Goal: Task Accomplishment & Management: Use online tool/utility

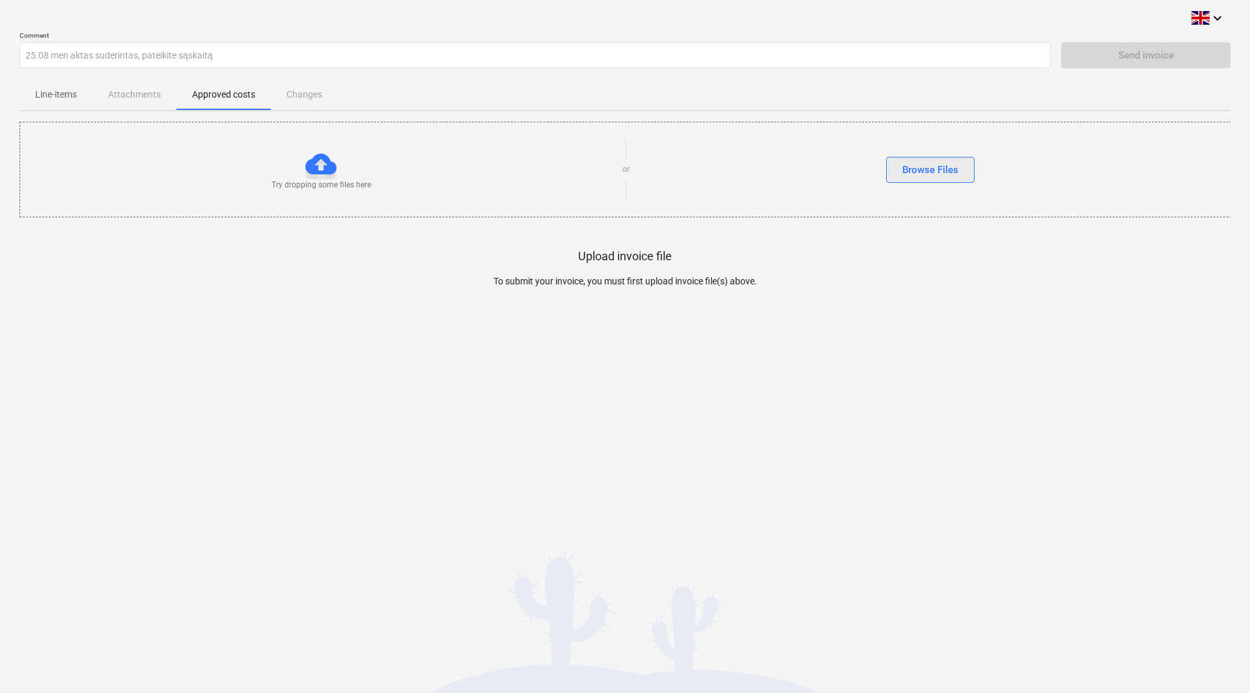
click at [922, 163] on div "Browse Files" at bounding box center [930, 169] width 56 height 17
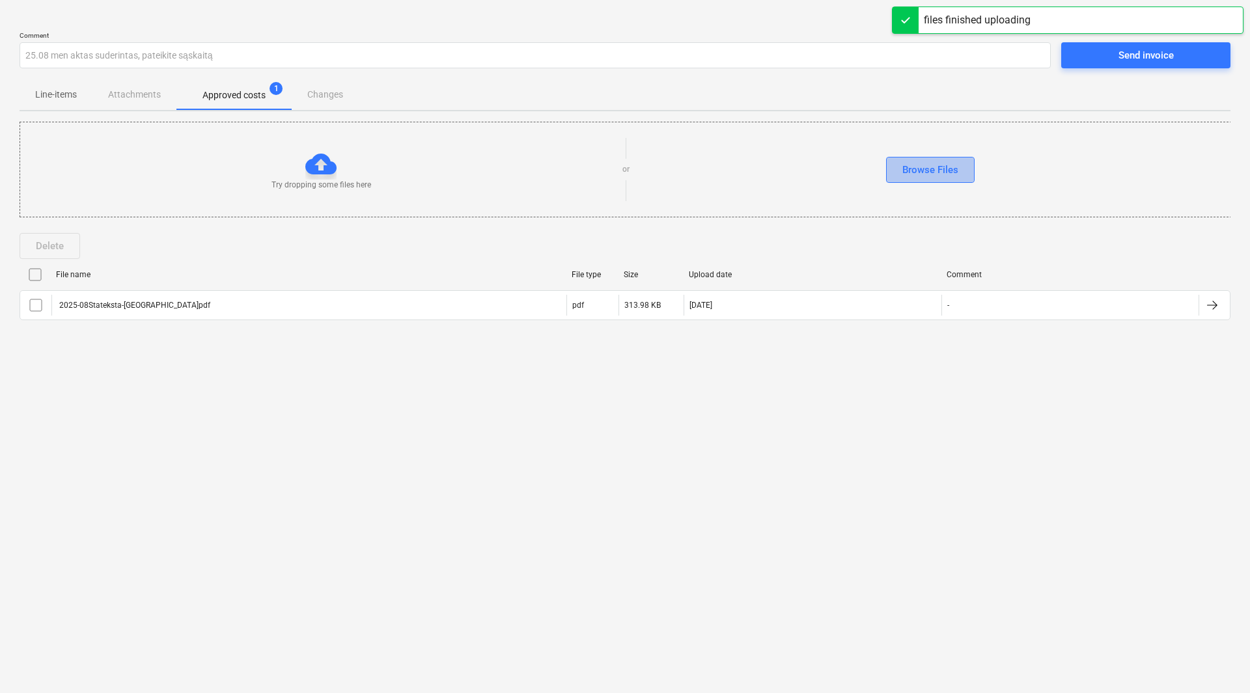
click at [938, 167] on div "Browse Files" at bounding box center [930, 169] width 56 height 17
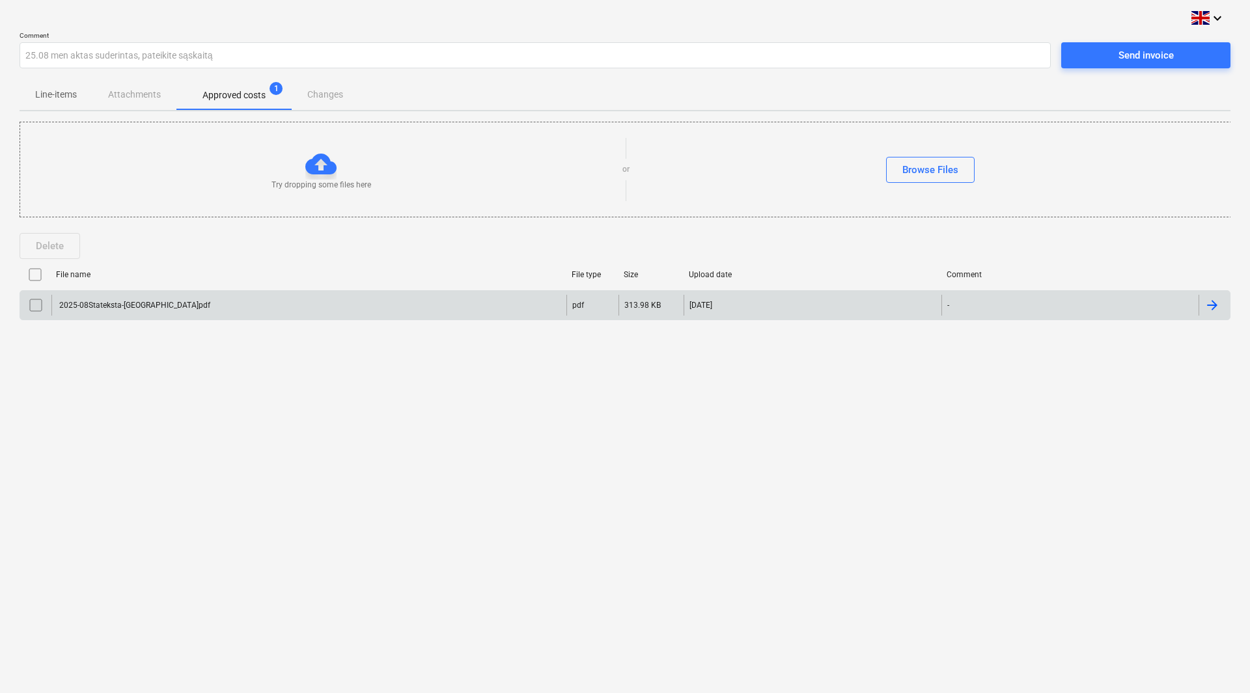
click at [118, 307] on div "2025-08Stateksta-[GEOGRAPHIC_DATA]pdf" at bounding box center [133, 305] width 153 height 9
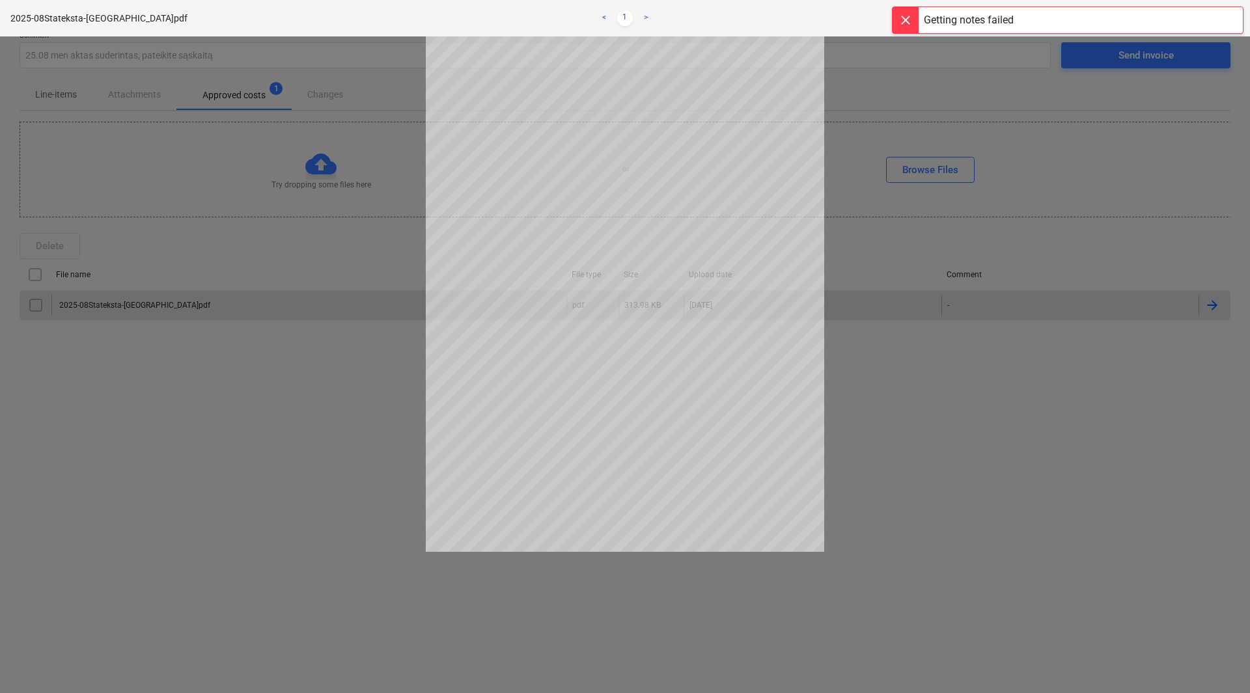
click at [890, 467] on div at bounding box center [625, 364] width 1250 height 657
click at [249, 410] on div at bounding box center [625, 364] width 1250 height 657
click at [605, 19] on link "<" at bounding box center [604, 18] width 16 height 16
click at [974, 417] on div at bounding box center [625, 364] width 1250 height 657
click at [285, 444] on div at bounding box center [625, 364] width 1250 height 657
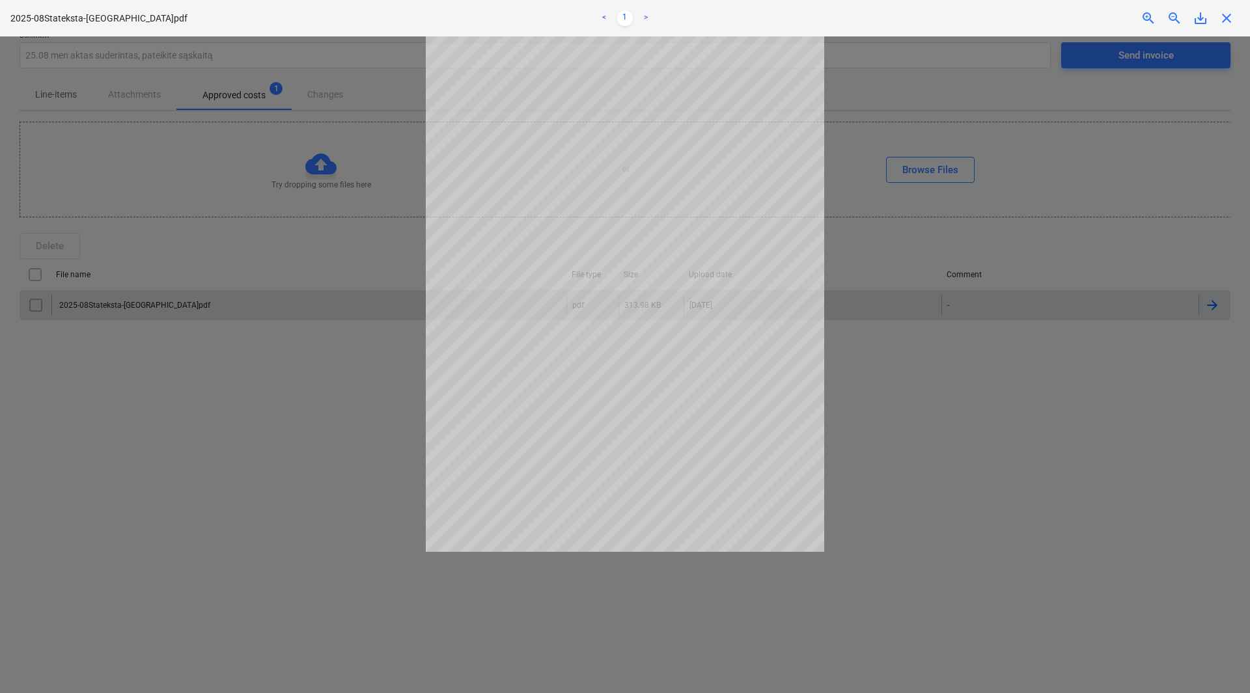
click at [963, 424] on div at bounding box center [625, 364] width 1250 height 657
click at [1232, 25] on span "close" at bounding box center [1226, 18] width 16 height 16
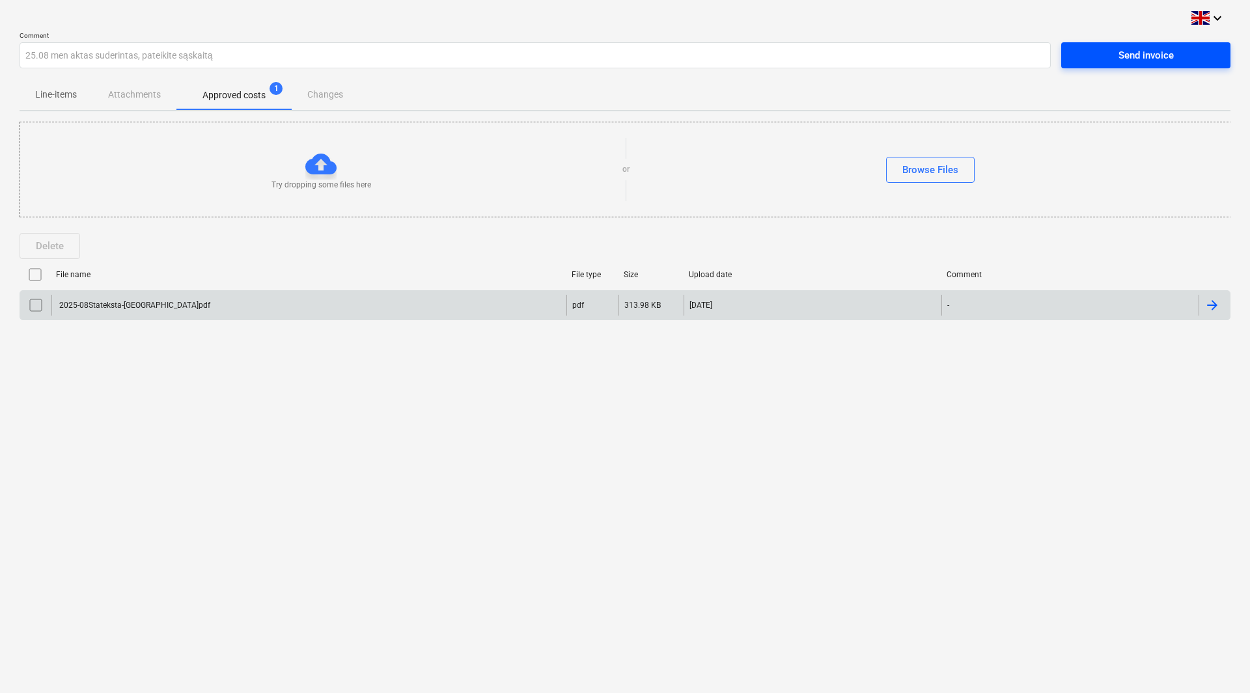
click at [1137, 44] on button "Send invoice" at bounding box center [1145, 55] width 169 height 26
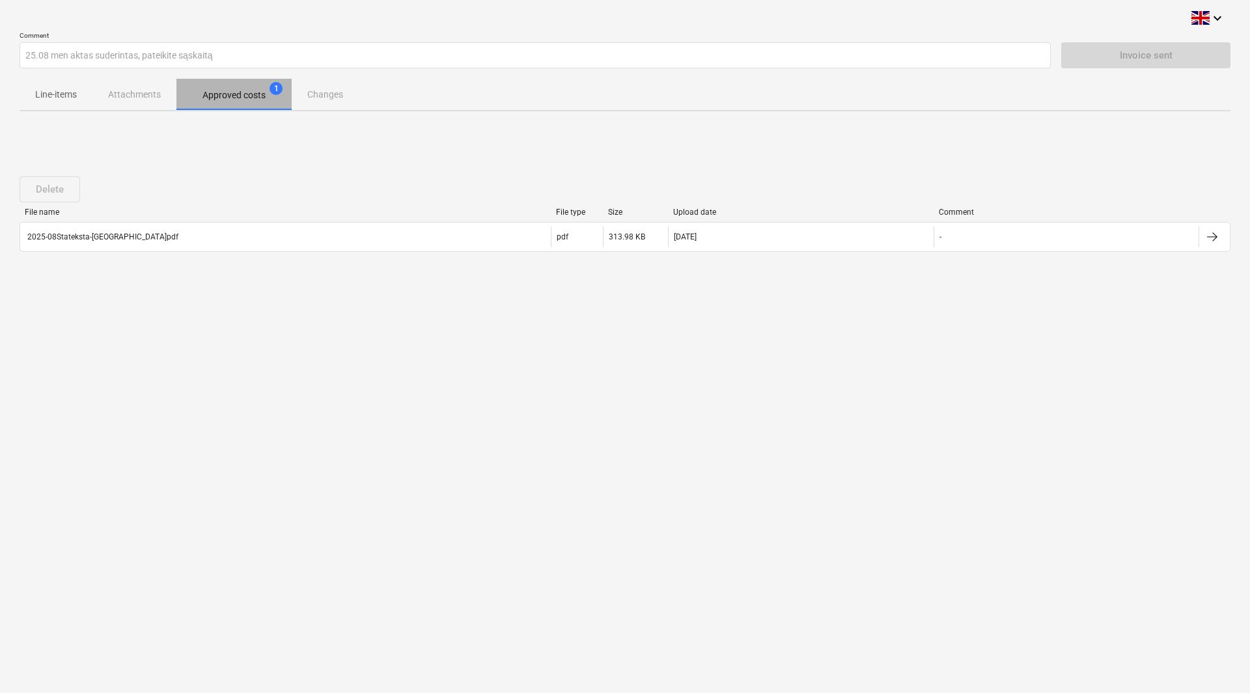
click at [242, 94] on p "Approved costs" at bounding box center [233, 96] width 63 height 14
